Goal: Information Seeking & Learning: Learn about a topic

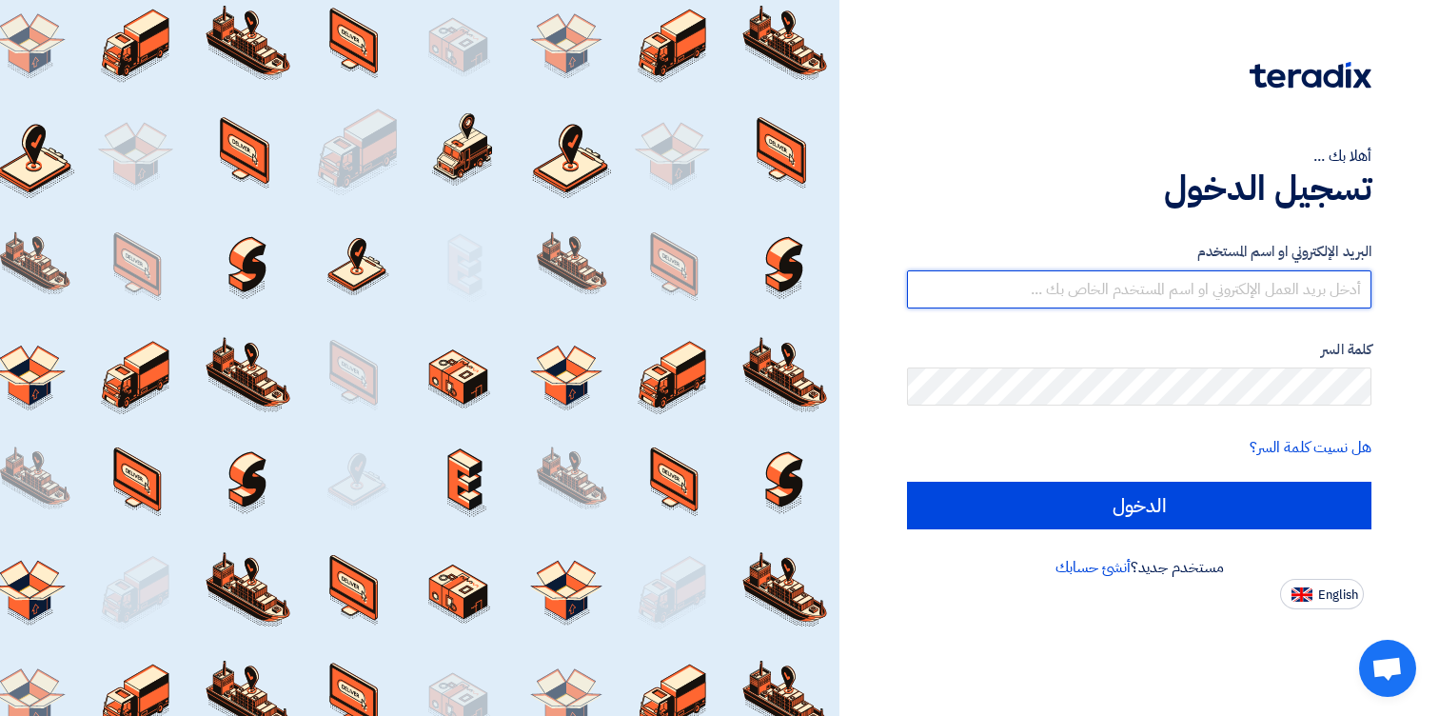
click at [1014, 292] on input "text" at bounding box center [1139, 289] width 464 height 38
paste input "[PERSON_NAME][EMAIL_ADDRESS][DOMAIN_NAME]"
type input "[PERSON_NAME][EMAIL_ADDRESS][DOMAIN_NAME]"
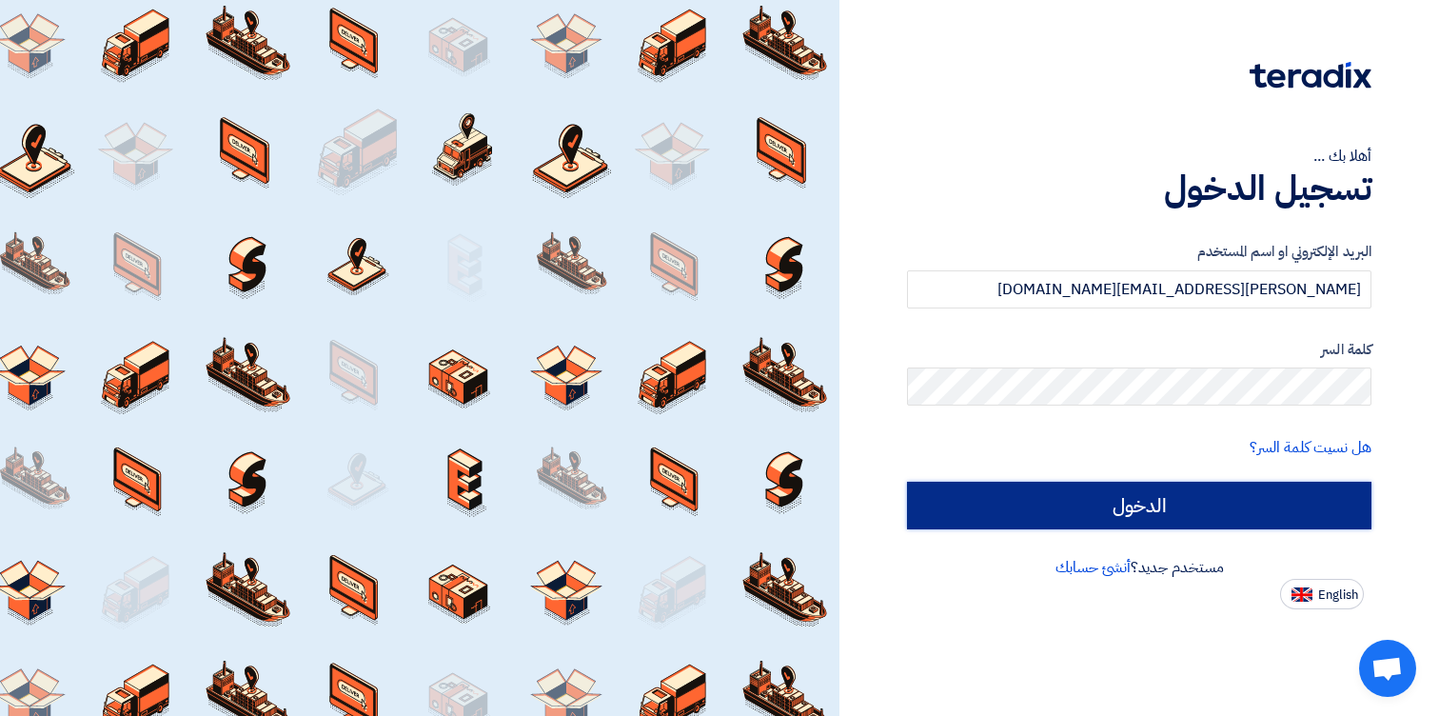
click at [1172, 495] on input "الدخول" at bounding box center [1139, 506] width 464 height 48
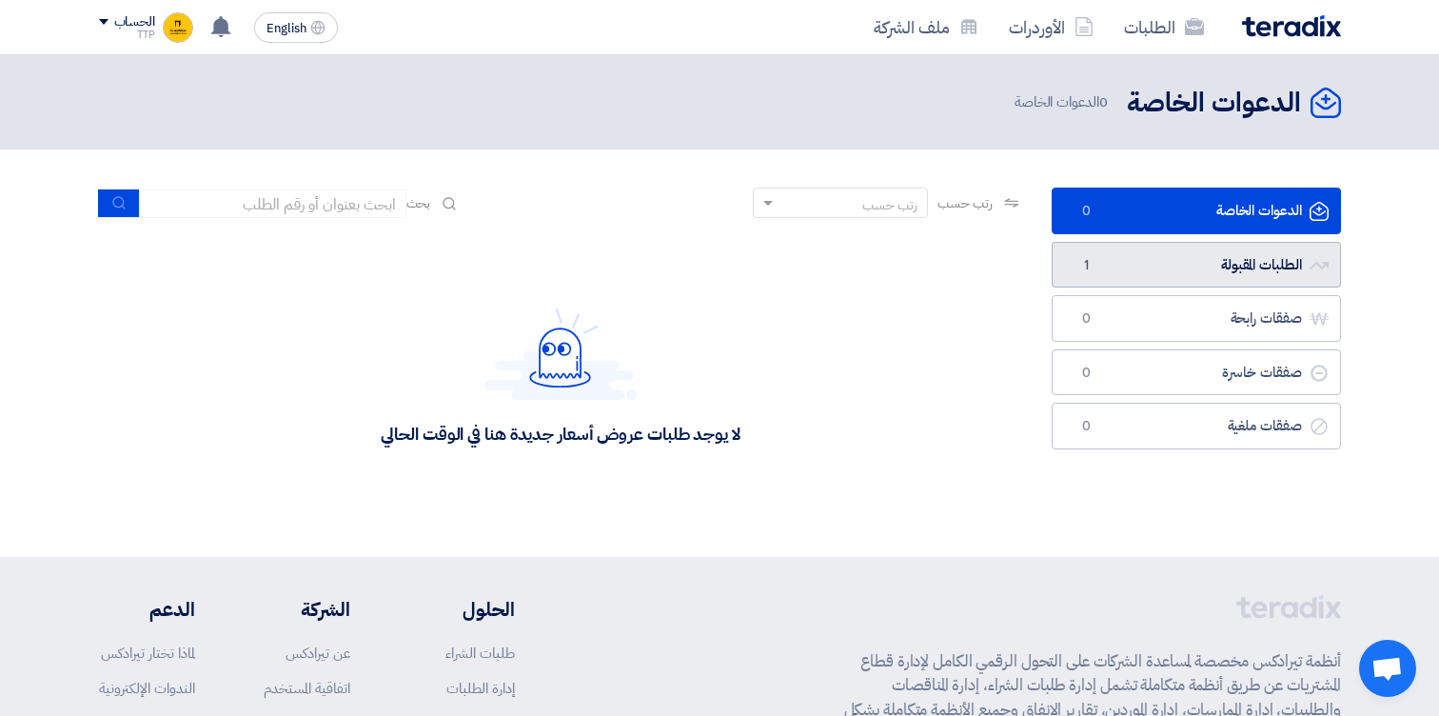
click at [1191, 275] on link "الطلبات المقبولة الطلبات المقبولة 1" at bounding box center [1196, 265] width 289 height 47
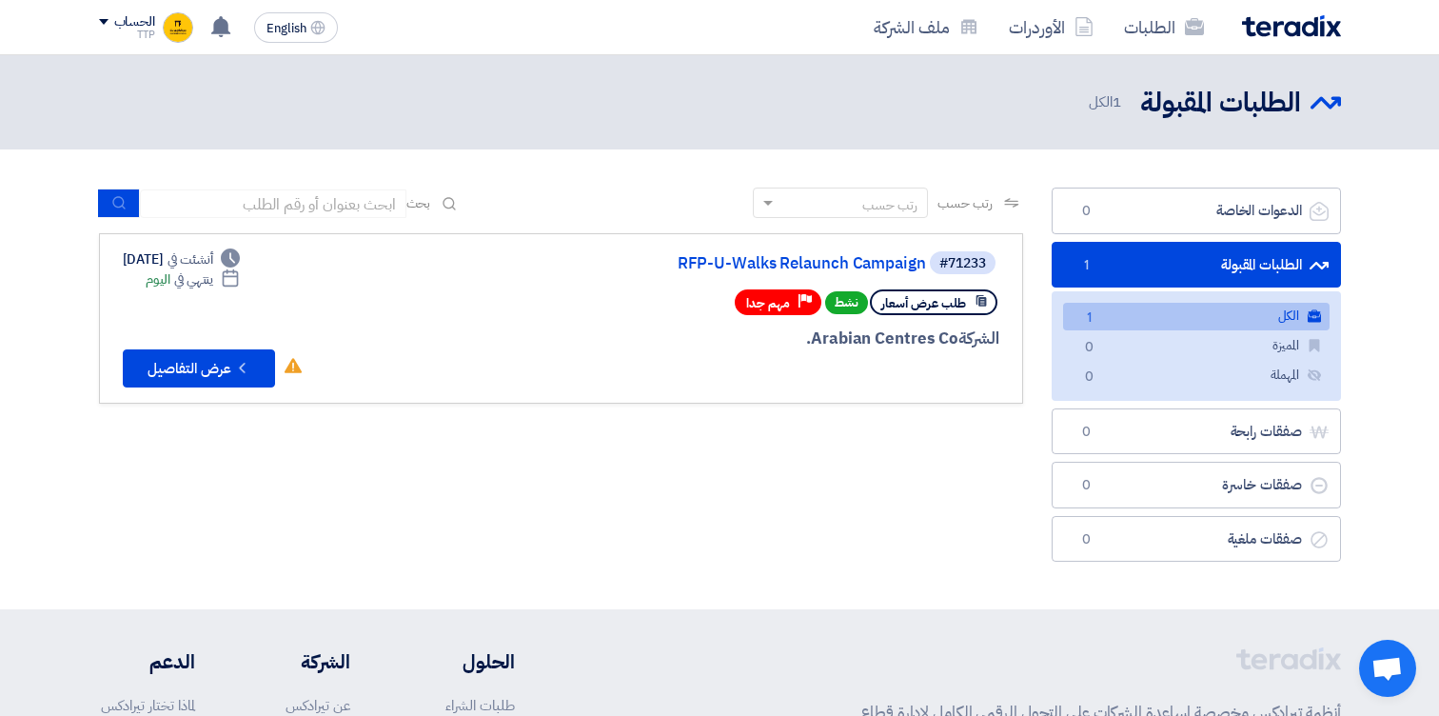
click at [719, 458] on div "رتب حسب رتب حسب بحث مجال الطلب مسؤول المشتريات نوع الطلب" at bounding box center [561, 379] width 953 height 384
click at [238, 375] on icon "Check details" at bounding box center [242, 368] width 18 height 18
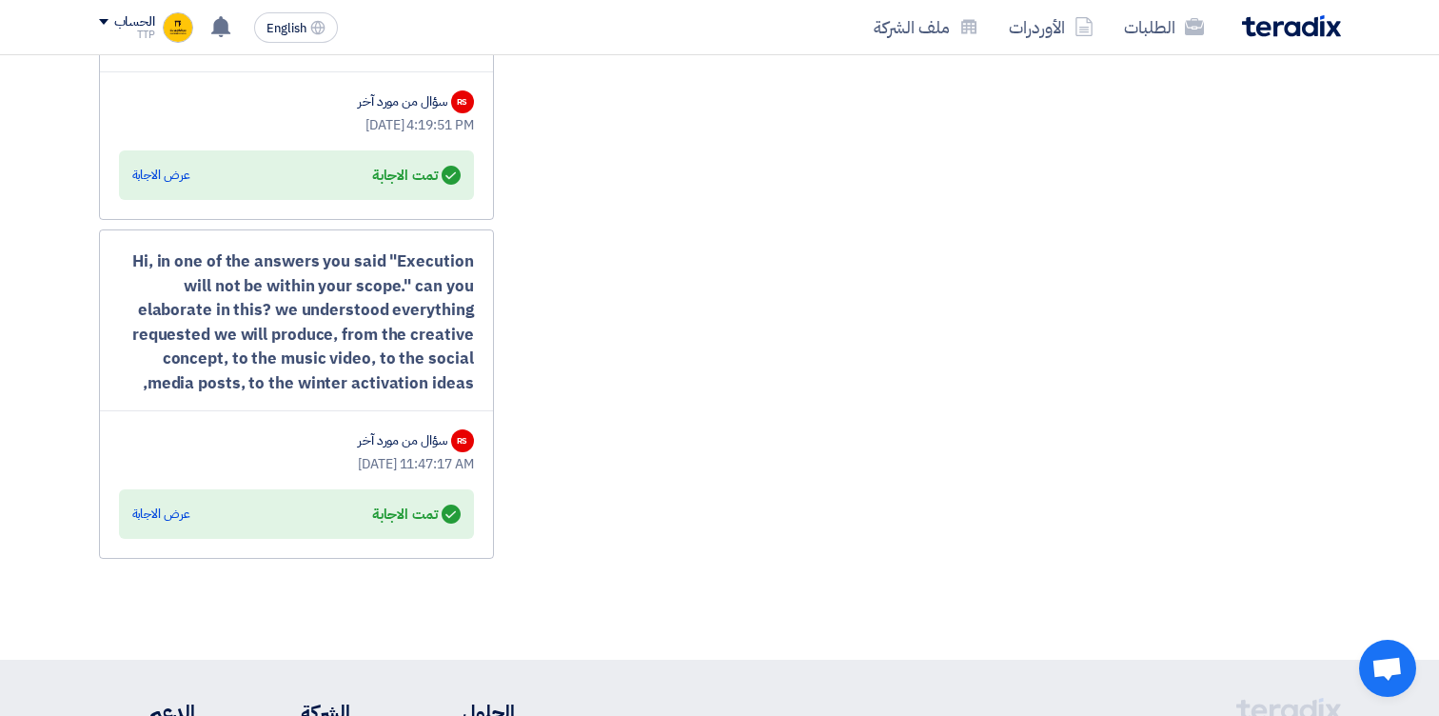
scroll to position [3706, 0]
click at [168, 514] on div "عرض الاجابة" at bounding box center [161, 512] width 58 height 19
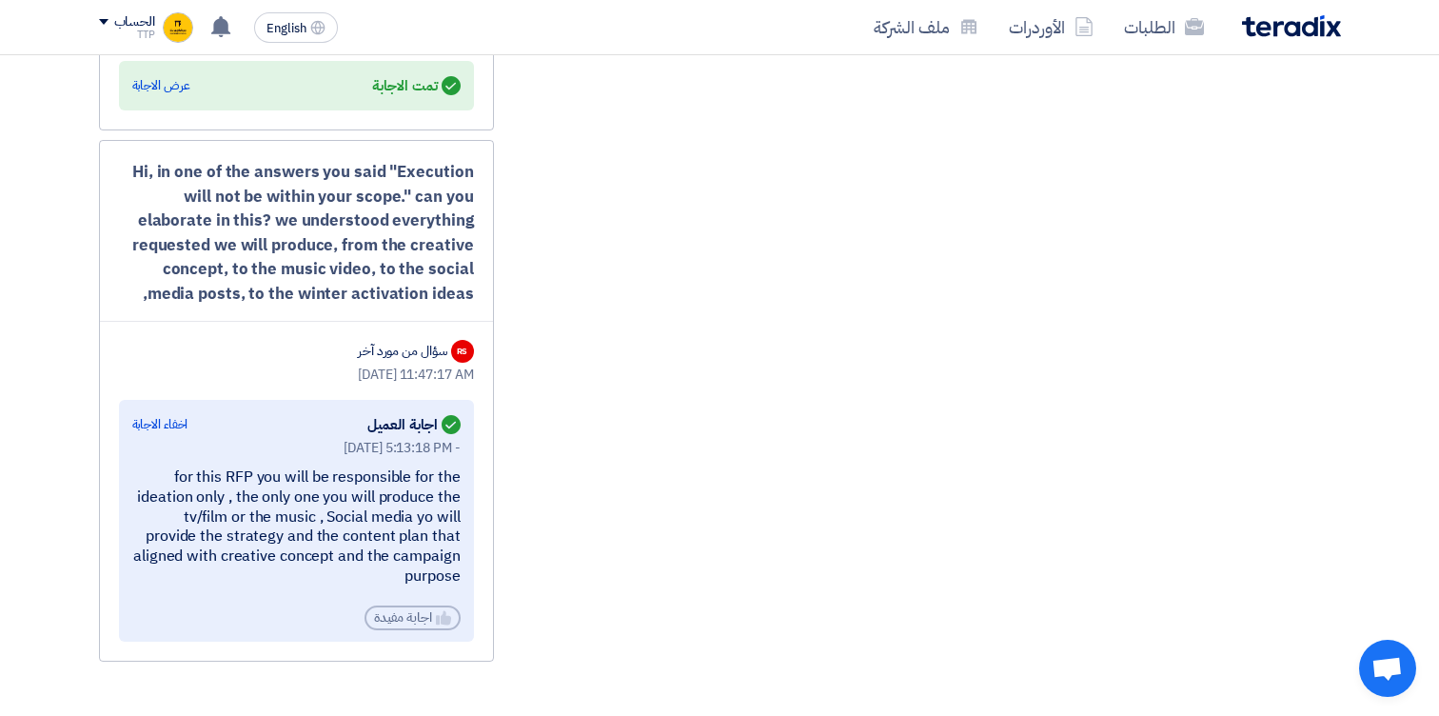
scroll to position [3802, 0]
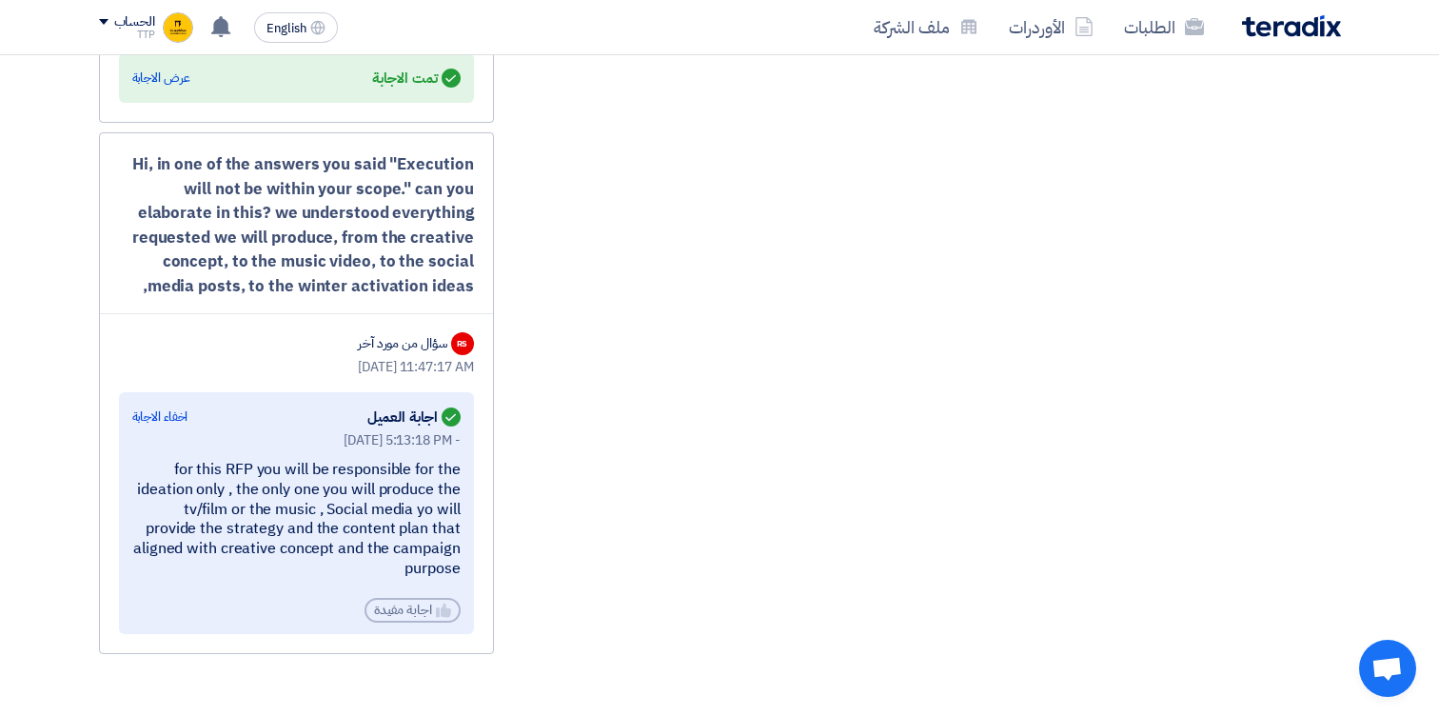
click at [297, 234] on div "Hi, in one of the answers you said "Execution will not be within your scope." c…" at bounding box center [296, 225] width 355 height 146
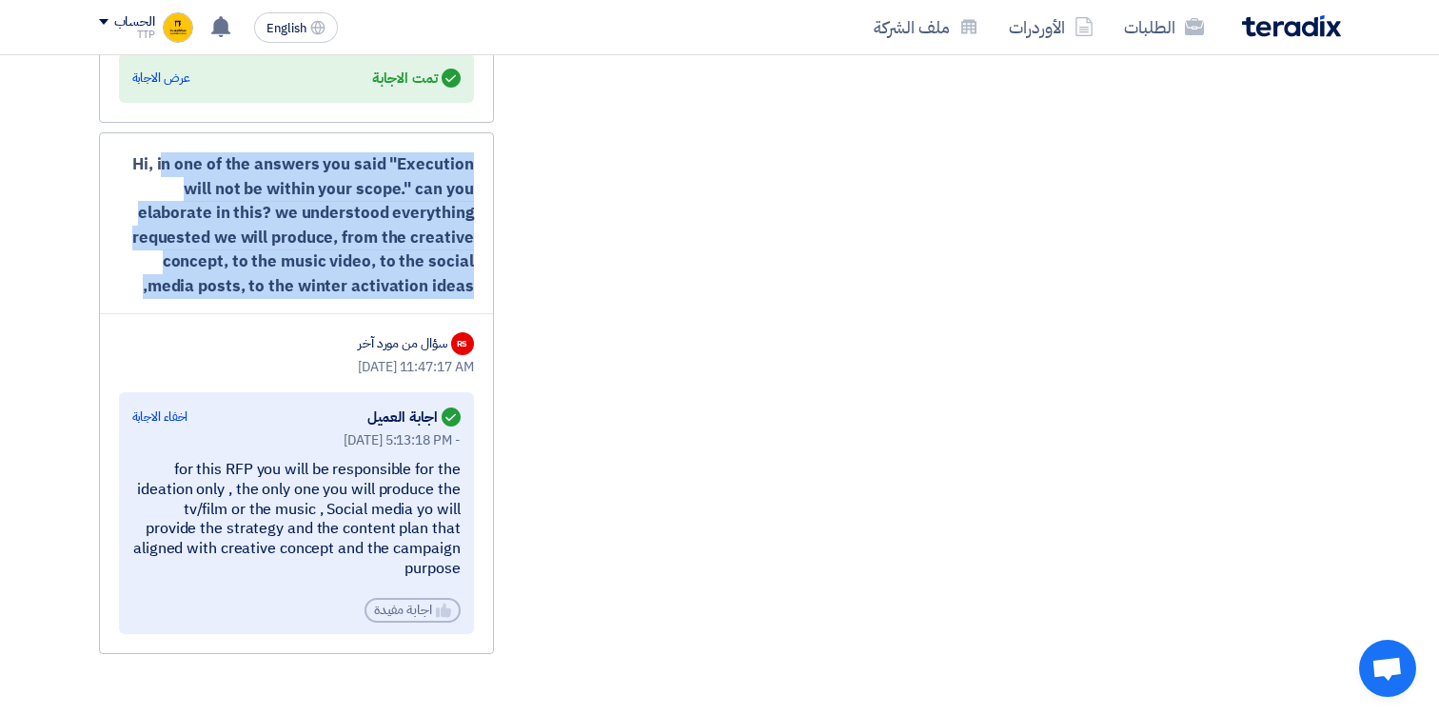
click at [297, 234] on div "Hi, in one of the answers you said "Execution will not be within your scope." c…" at bounding box center [296, 225] width 355 height 146
click at [293, 232] on div "Hi, in one of the answers you said "Execution will not be within your scope." c…" at bounding box center [296, 225] width 355 height 146
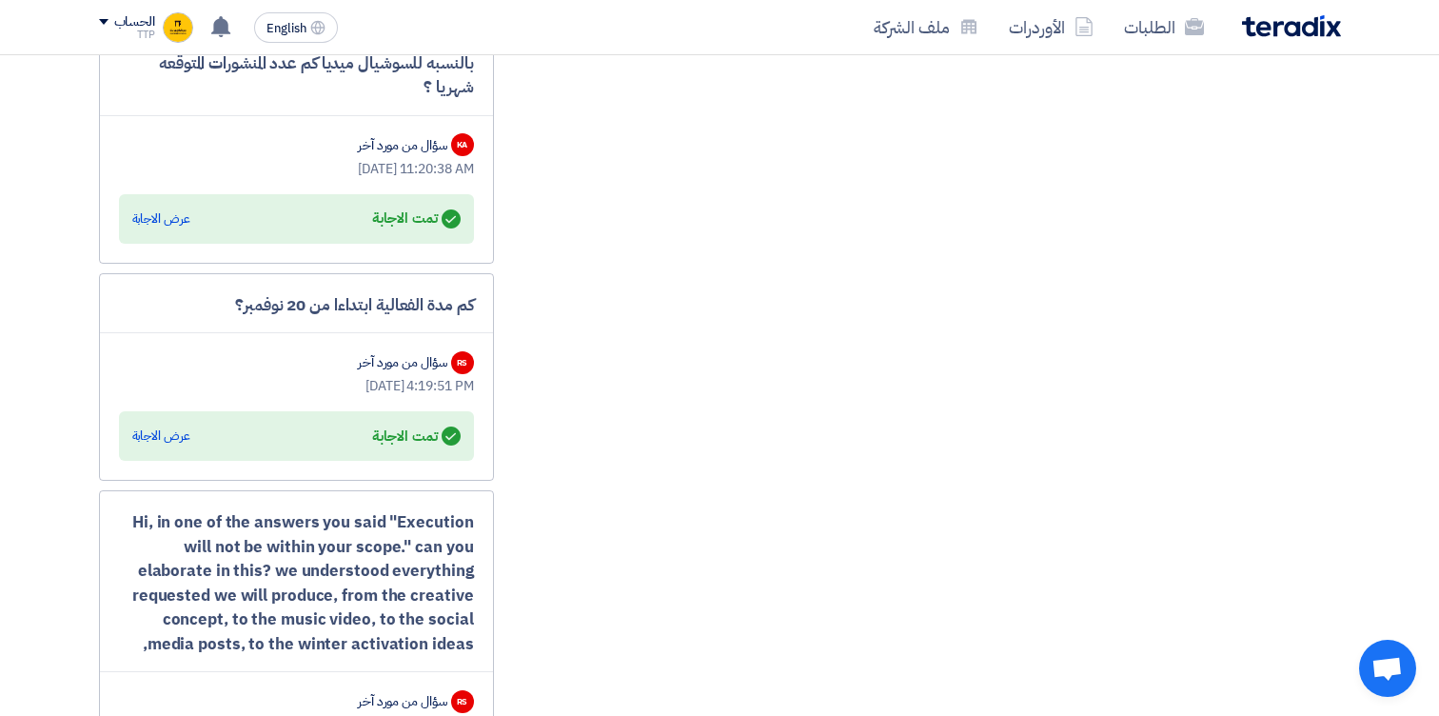
scroll to position [3440, 0]
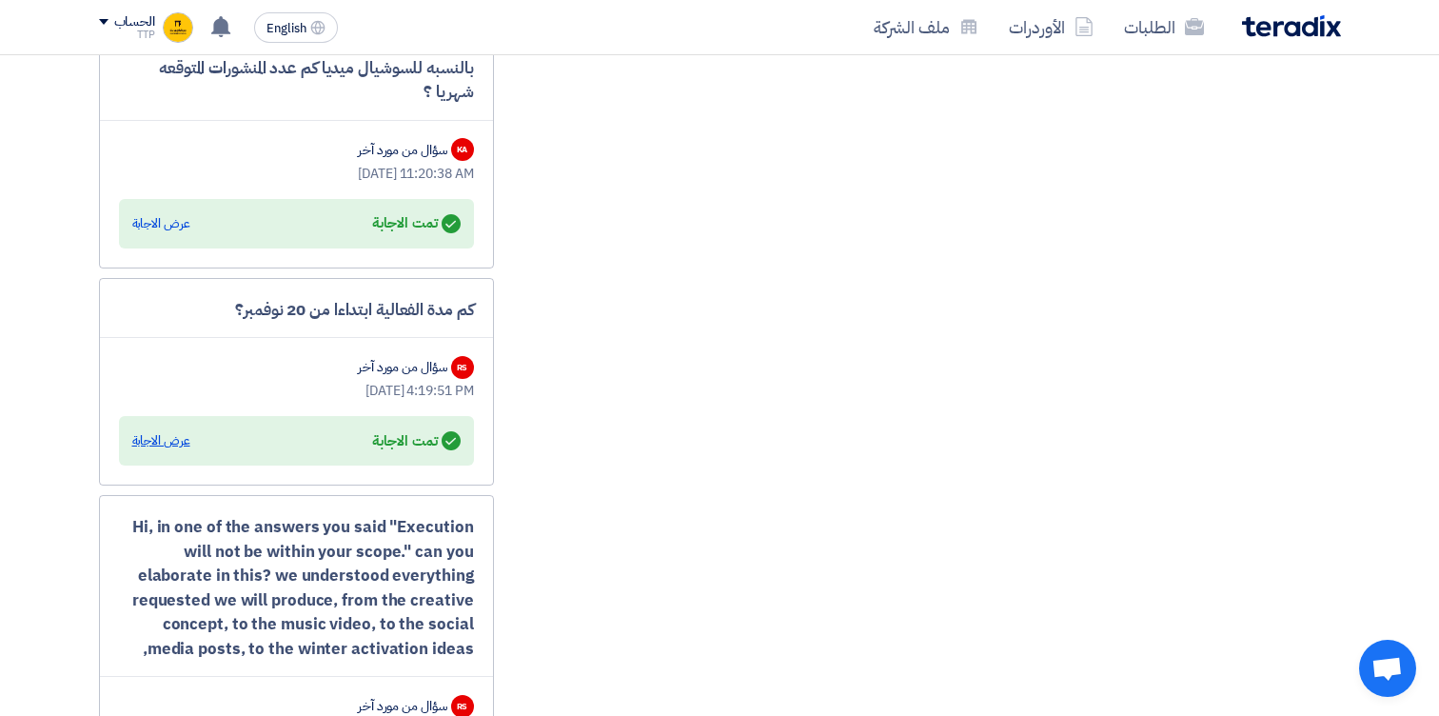
click at [173, 437] on div "عرض الاجابة" at bounding box center [161, 440] width 58 height 19
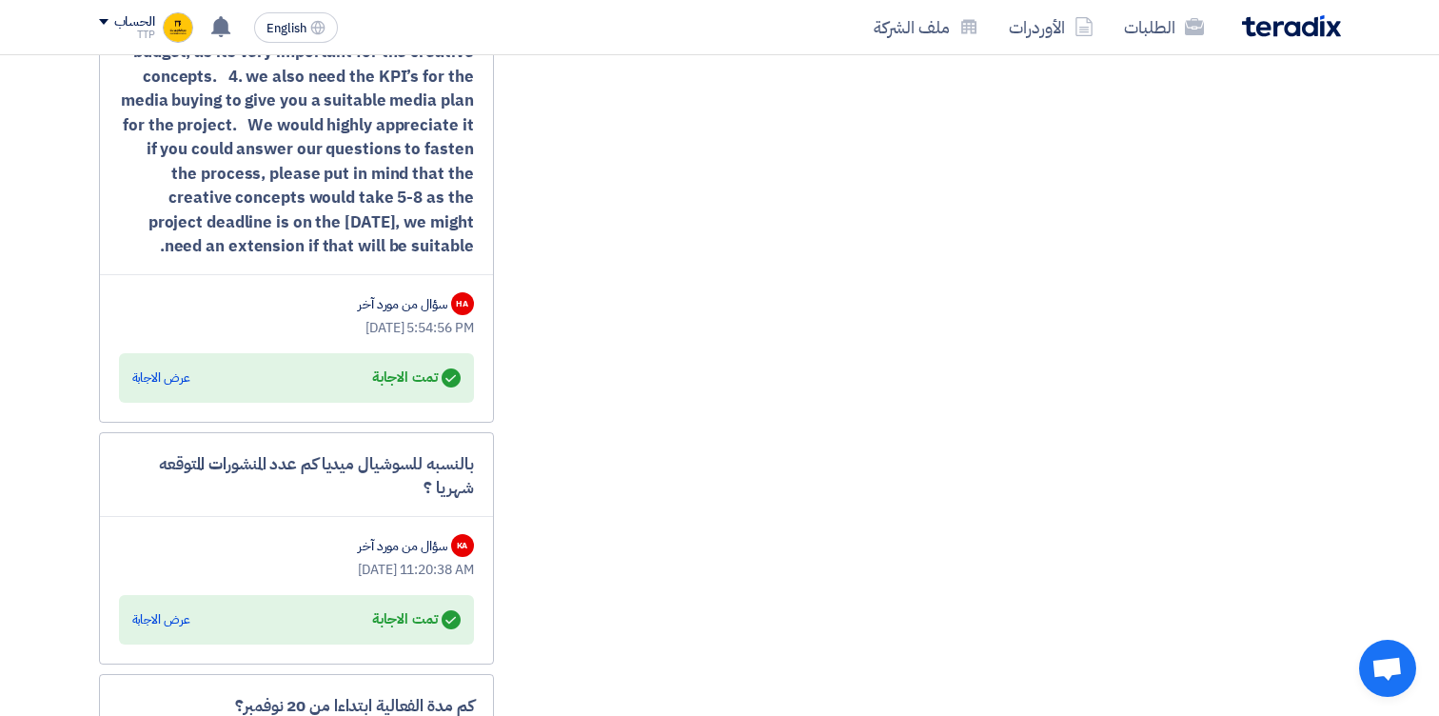
scroll to position [3071, 0]
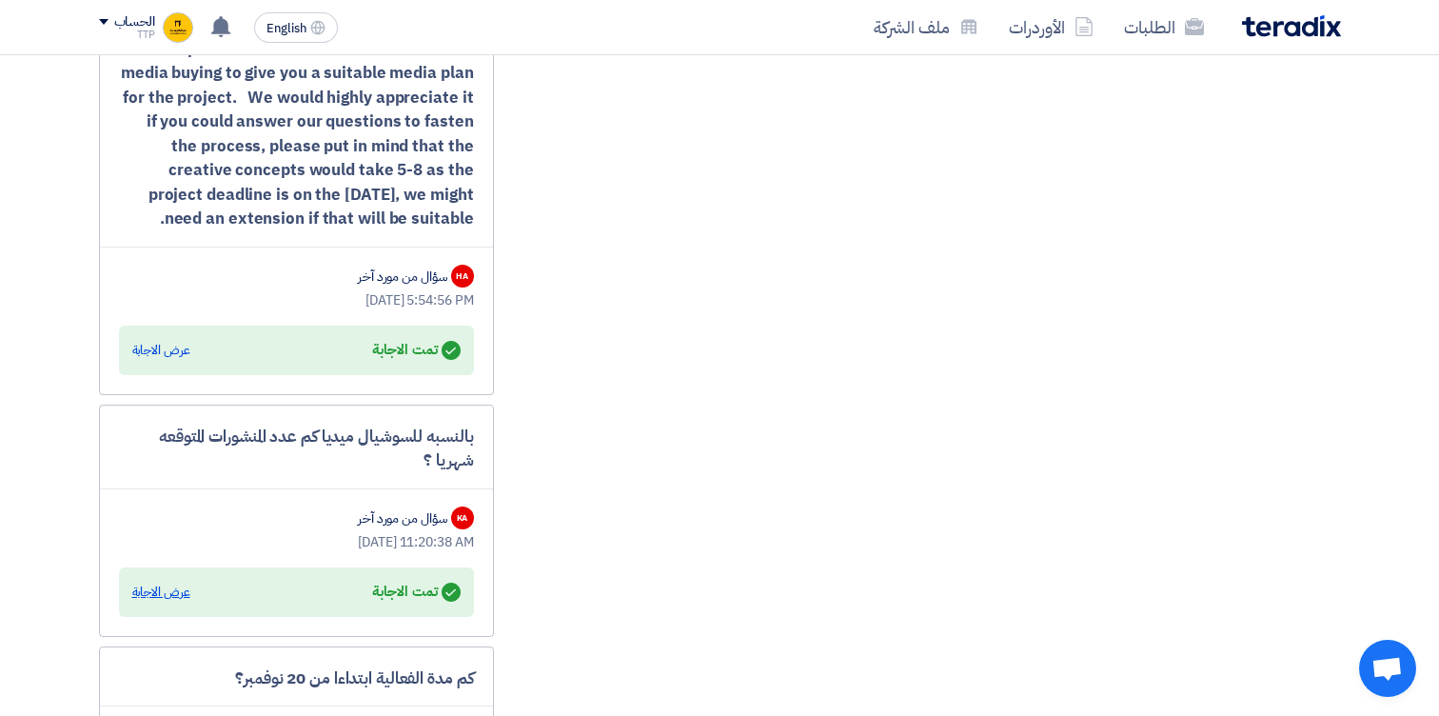
click at [170, 594] on div "عرض الاجابة" at bounding box center [161, 591] width 58 height 19
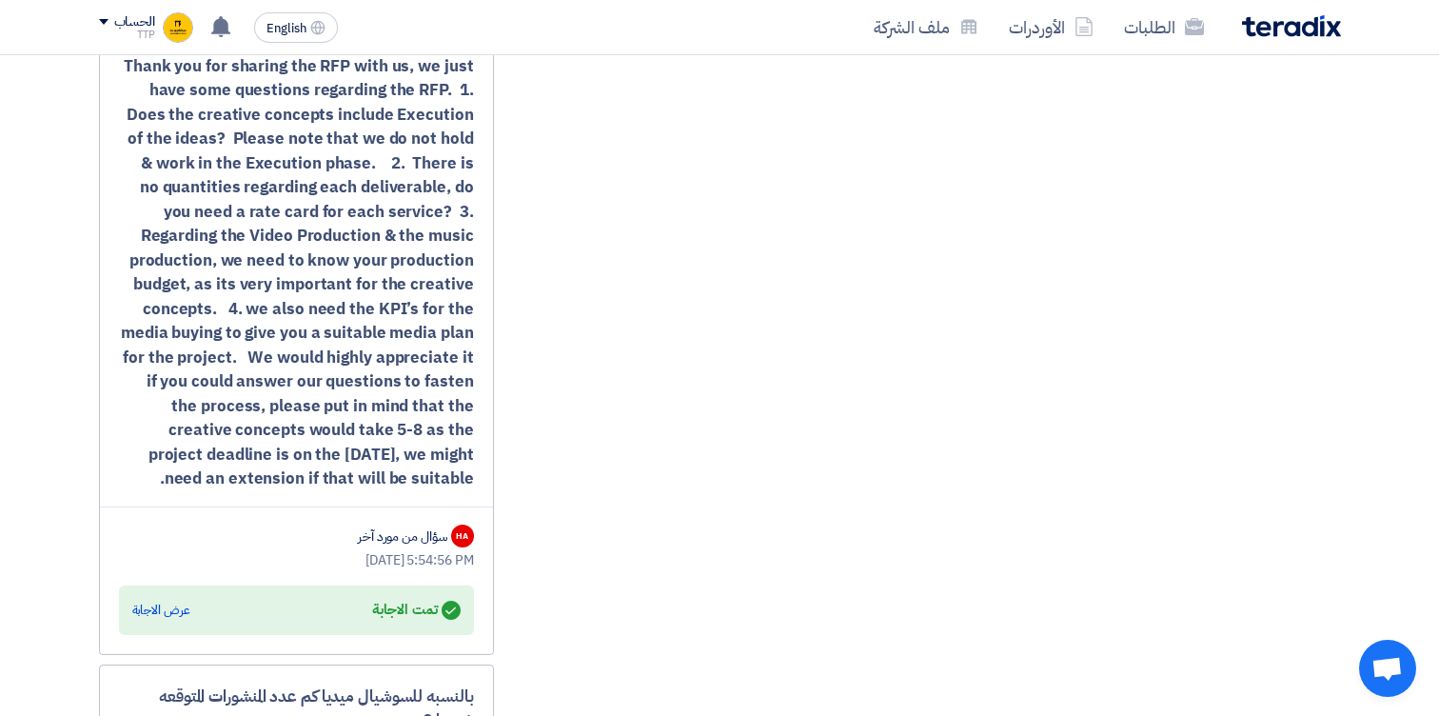
scroll to position [2813, 0]
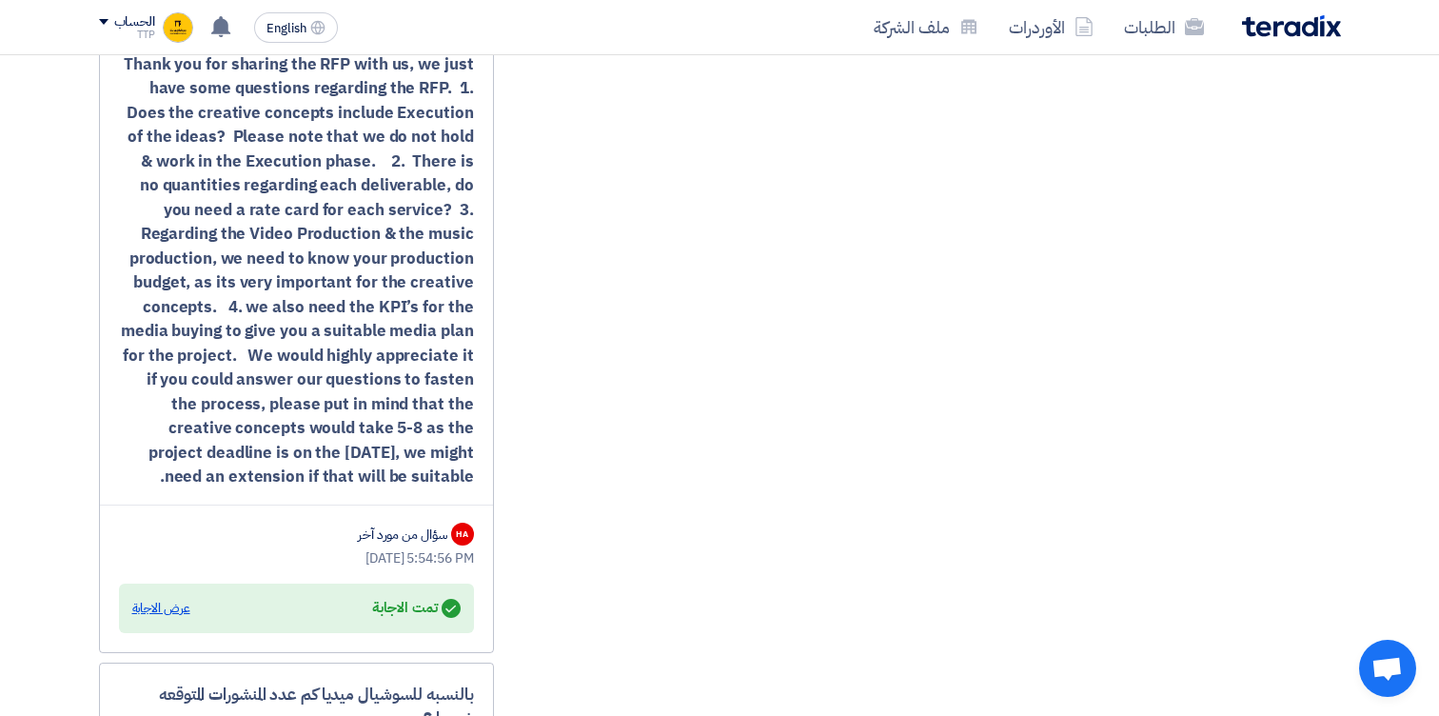
click at [166, 608] on div "عرض الاجابة" at bounding box center [161, 608] width 58 height 19
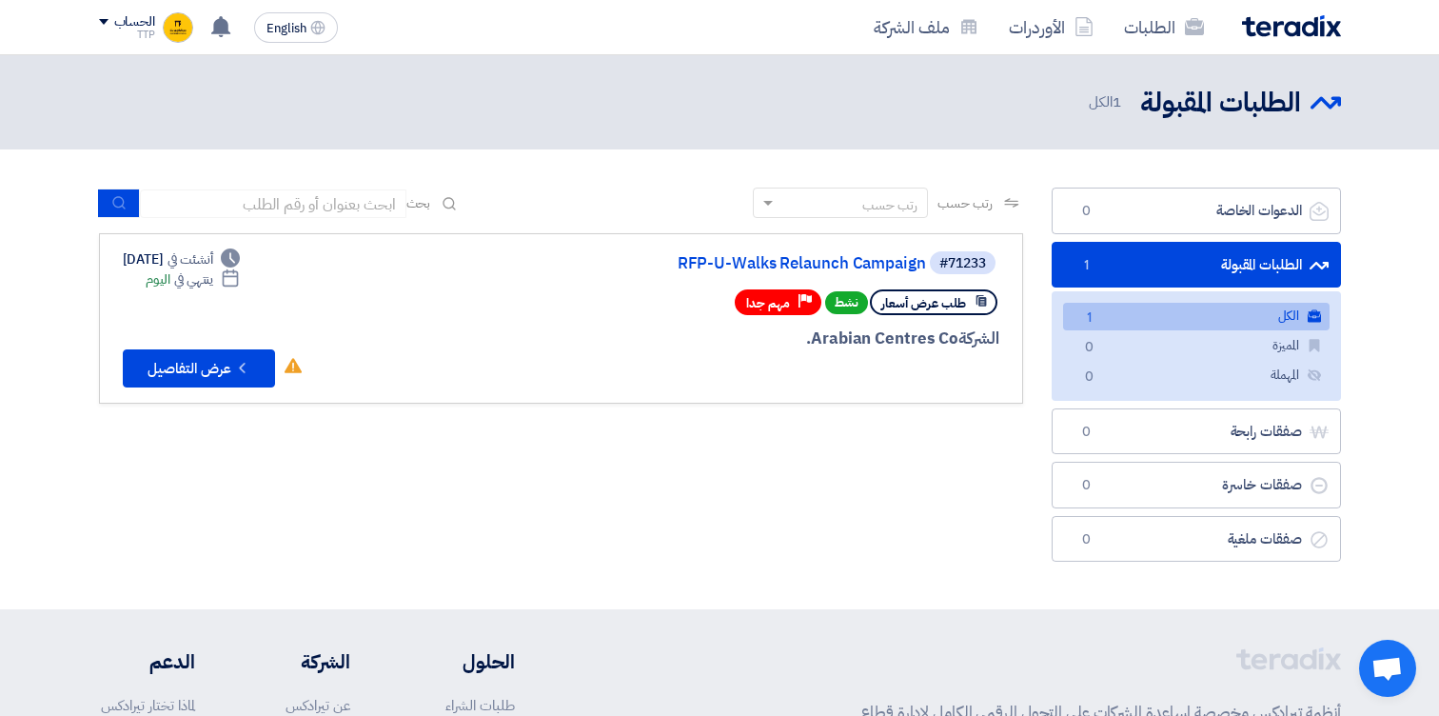
click at [669, 459] on div "رتب حسب رتب حسب بحث مجال الطلب مسؤول المشتريات نوع الطلب" at bounding box center [561, 379] width 953 height 384
